Goal: Check status: Check status

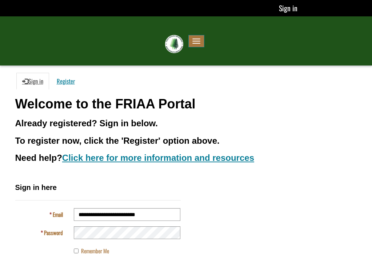
scroll to position [39, 0]
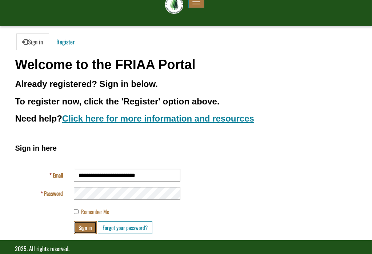
click at [84, 225] on button "Sign in" at bounding box center [85, 227] width 23 height 13
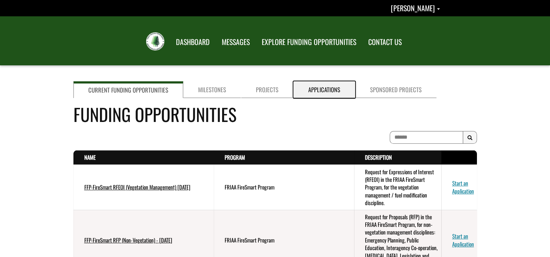
click at [313, 88] on link "Applications" at bounding box center [324, 89] width 62 height 17
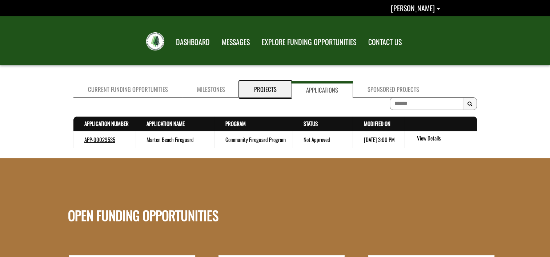
click at [262, 91] on link "Projects" at bounding box center [266, 89] width 52 height 16
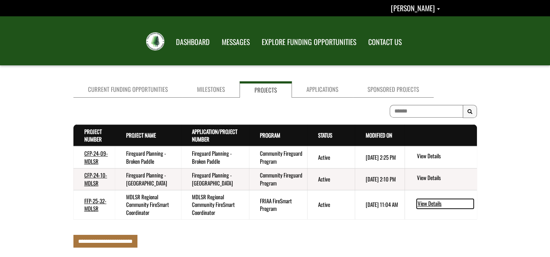
click at [371, 205] on link "View Details" at bounding box center [445, 203] width 57 height 9
